Goal: Check status: Check status

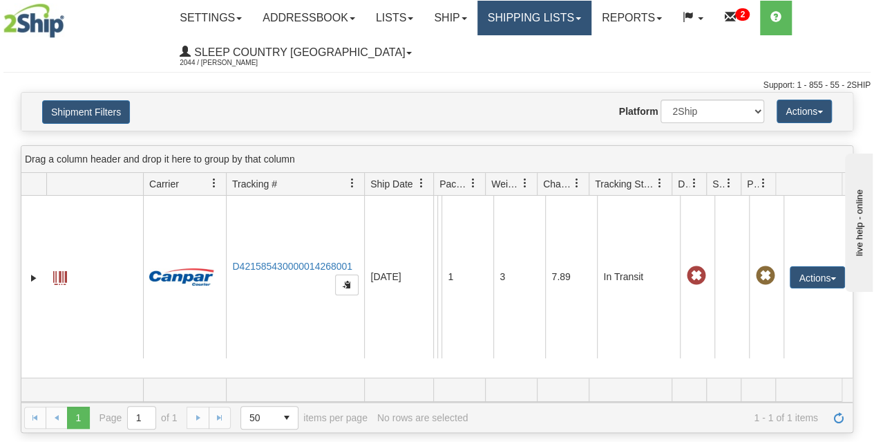
click at [539, 30] on link "Shipping lists" at bounding box center [535, 18] width 114 height 35
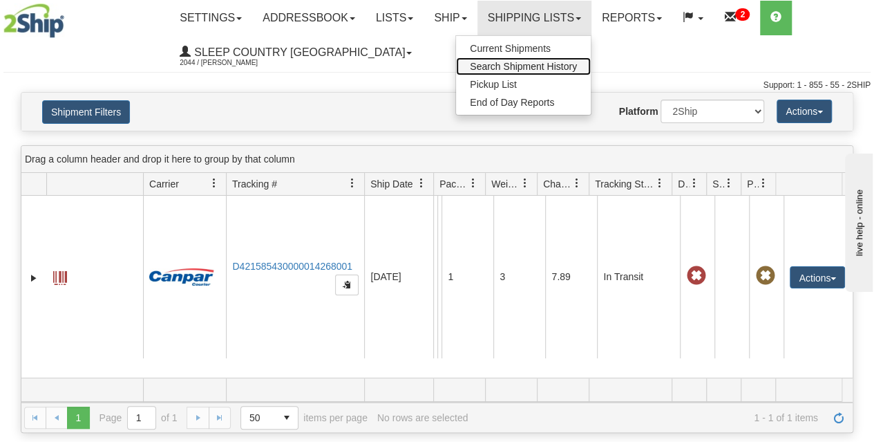
click at [534, 65] on span "Search Shipment History" at bounding box center [523, 66] width 107 height 11
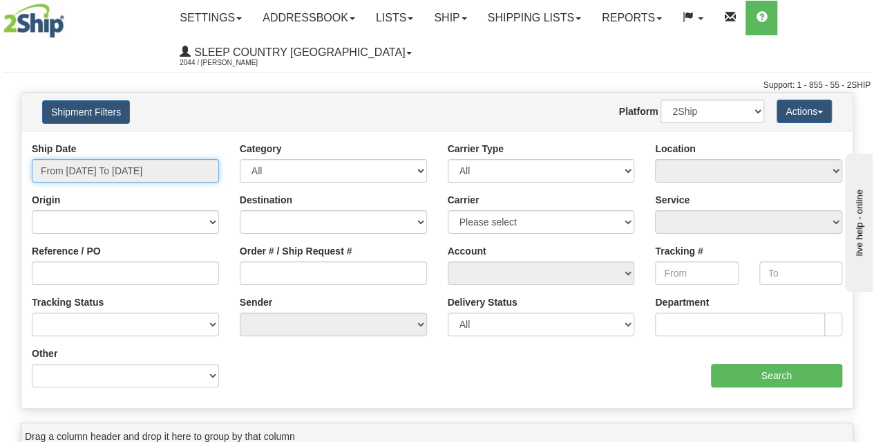
click at [109, 173] on input "From [DATE] To [DATE]" at bounding box center [125, 171] width 187 height 24
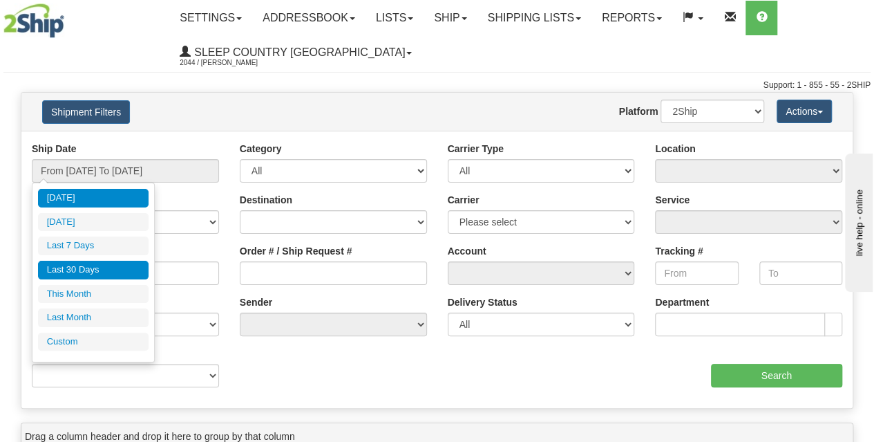
click at [98, 268] on li "Last 30 Days" at bounding box center [93, 270] width 111 height 19
type input "From [DATE] To [DATE]"
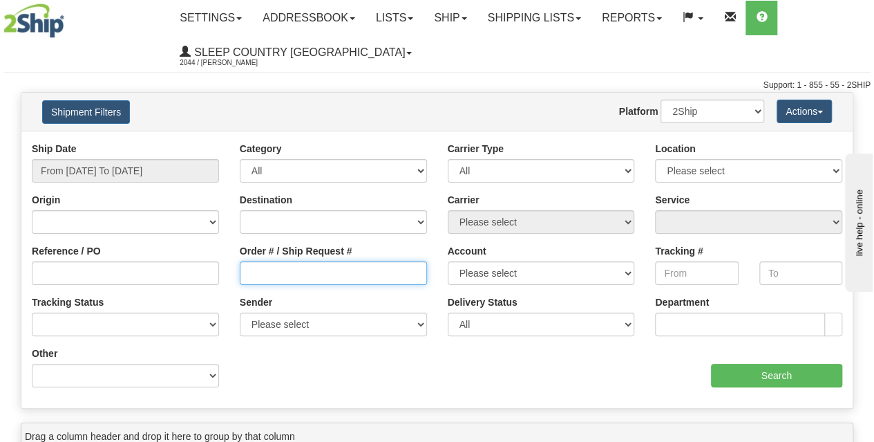
click at [267, 269] on input "Order # / Ship Request #" at bounding box center [333, 273] width 187 height 24
paste input "9002I024730"
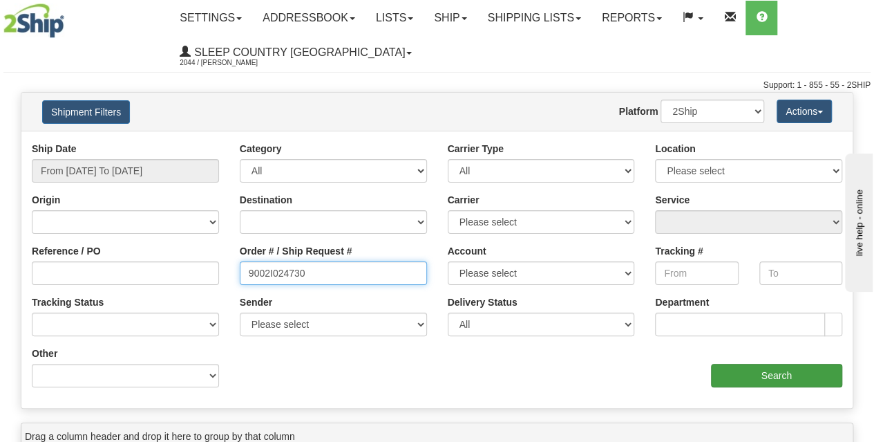
type input "9002I024730"
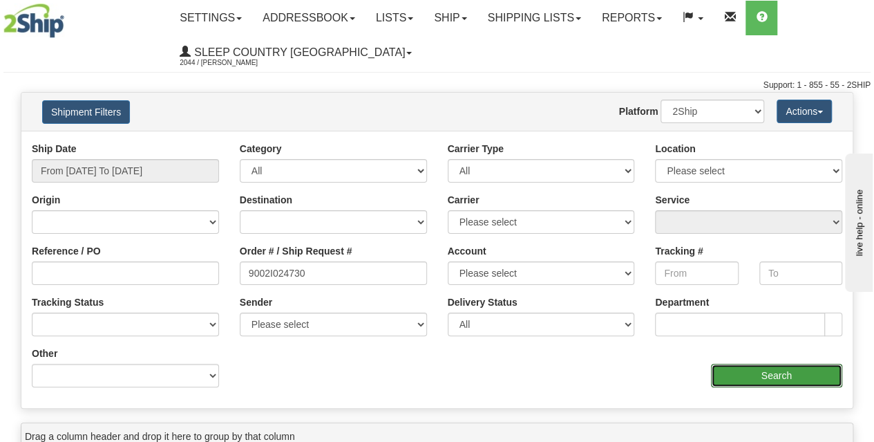
click at [739, 375] on input "Search" at bounding box center [777, 376] width 132 height 24
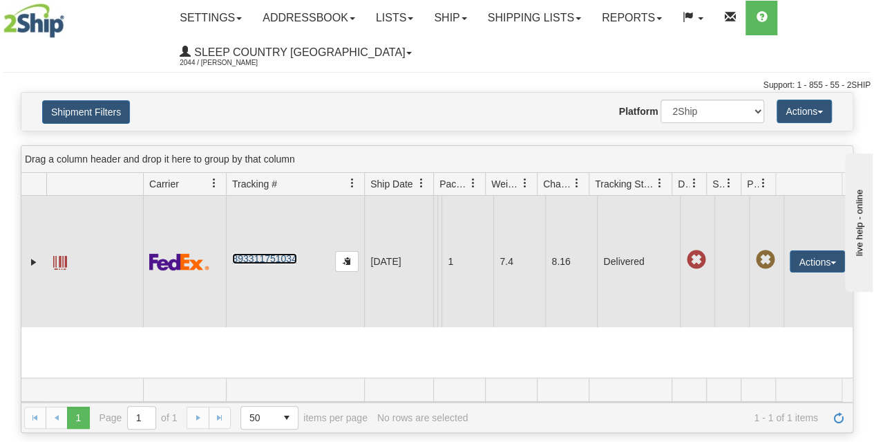
click at [275, 264] on link "393311751034" at bounding box center [264, 258] width 64 height 11
